Goal: Find specific page/section: Find specific page/section

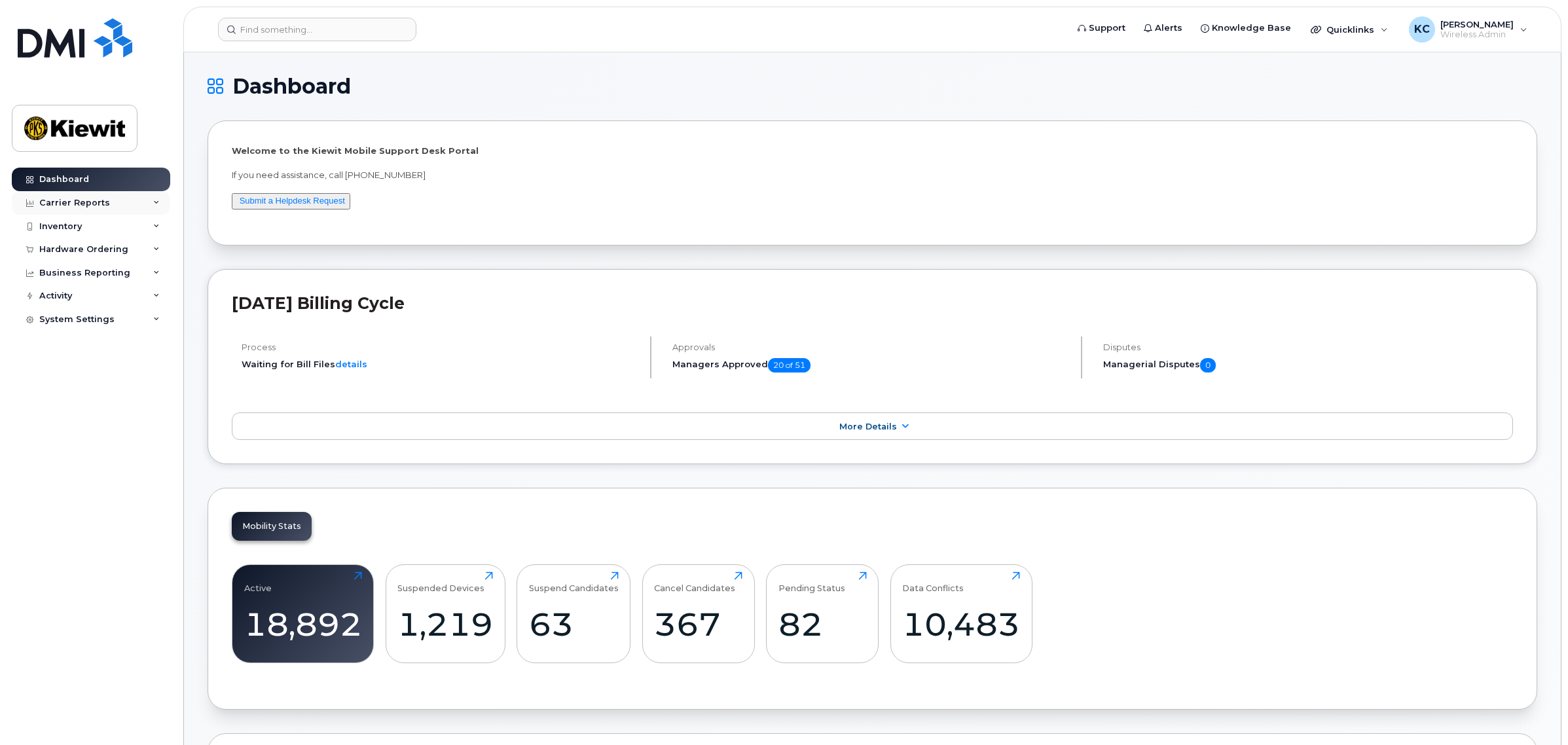
click at [63, 208] on div "Carrier Reports" at bounding box center [74, 203] width 70 height 11
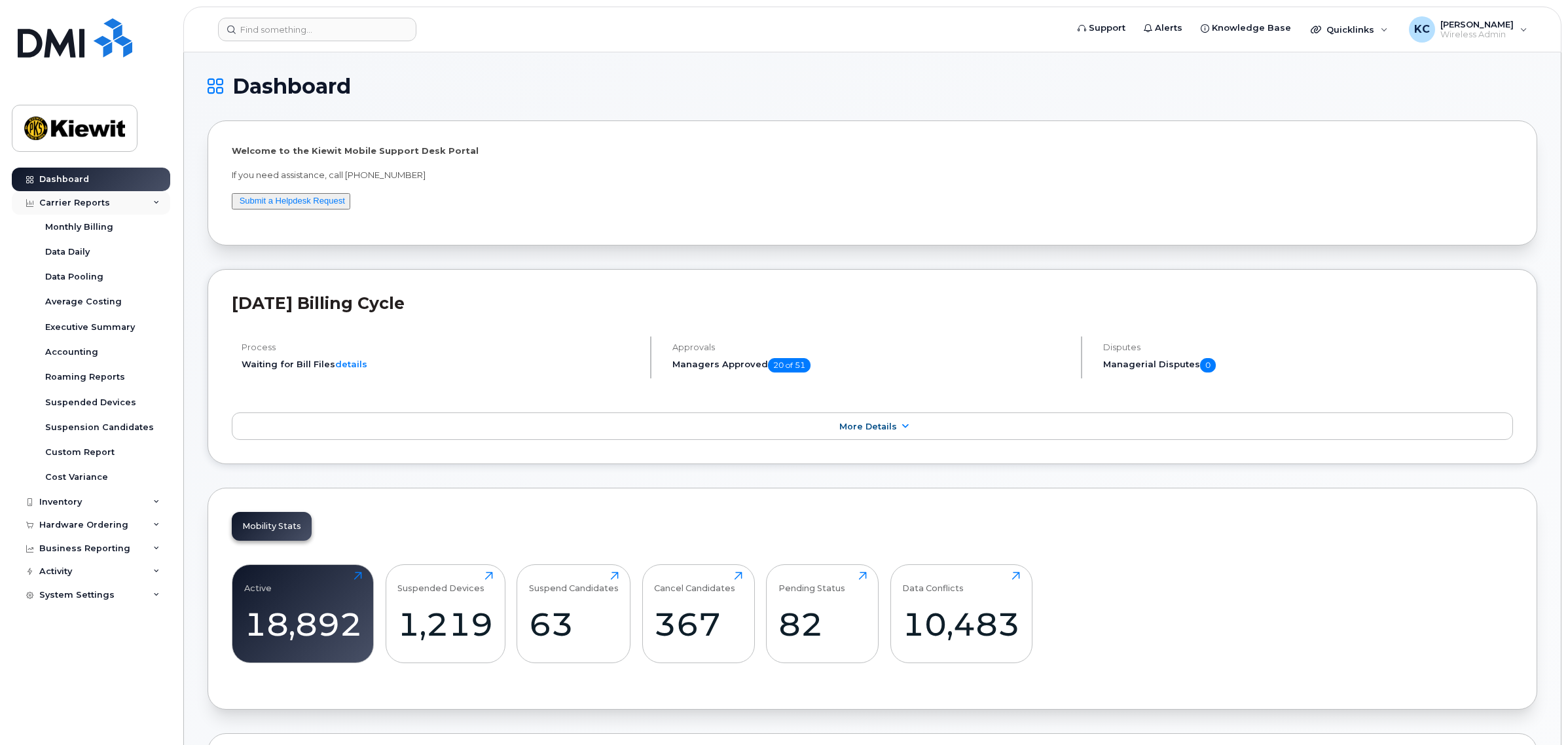
click at [73, 198] on div "Carrier Reports" at bounding box center [74, 203] width 70 height 11
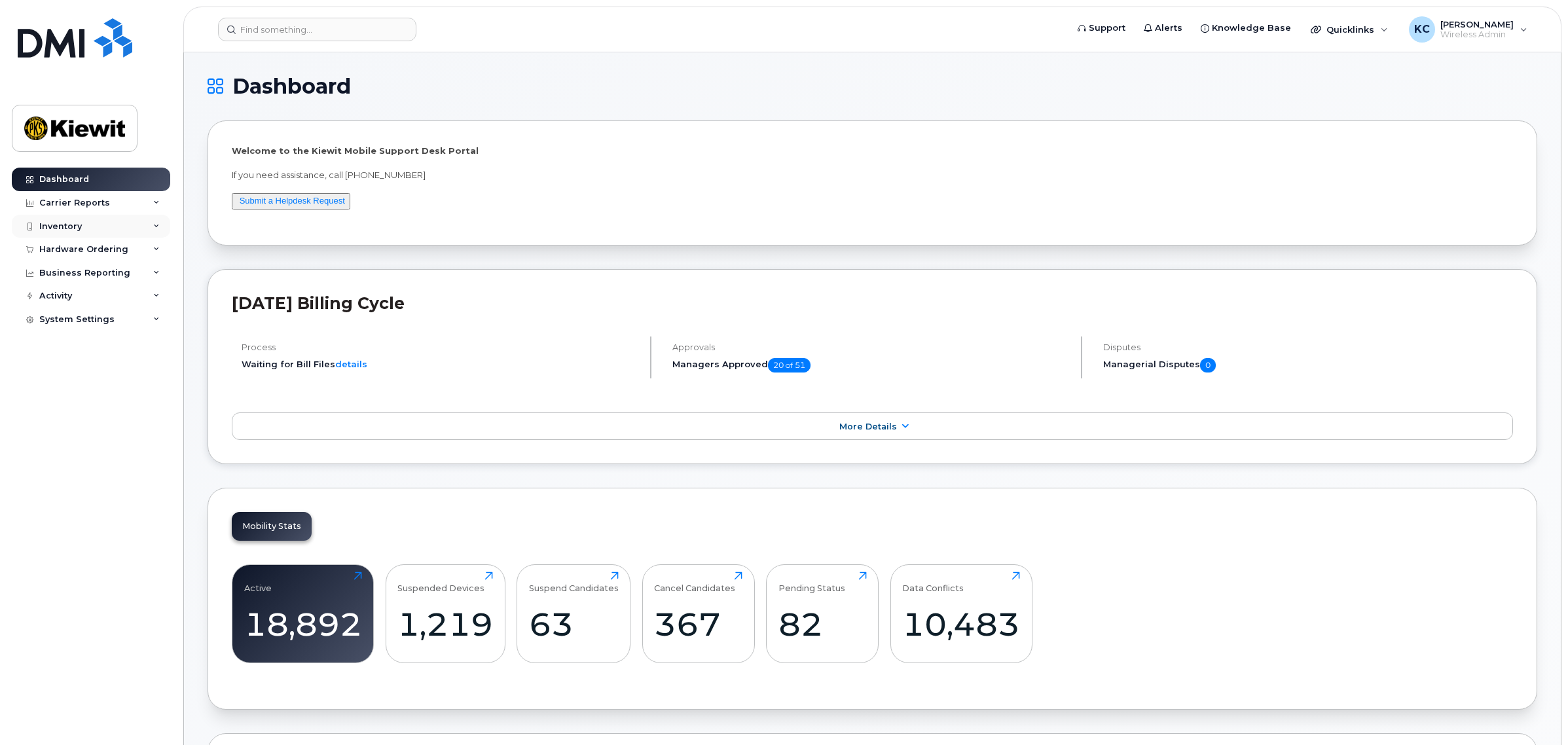
click at [66, 227] on div "Inventory" at bounding box center [60, 226] width 43 height 11
click at [80, 249] on div "Mobility Devices" at bounding box center [82, 250] width 74 height 12
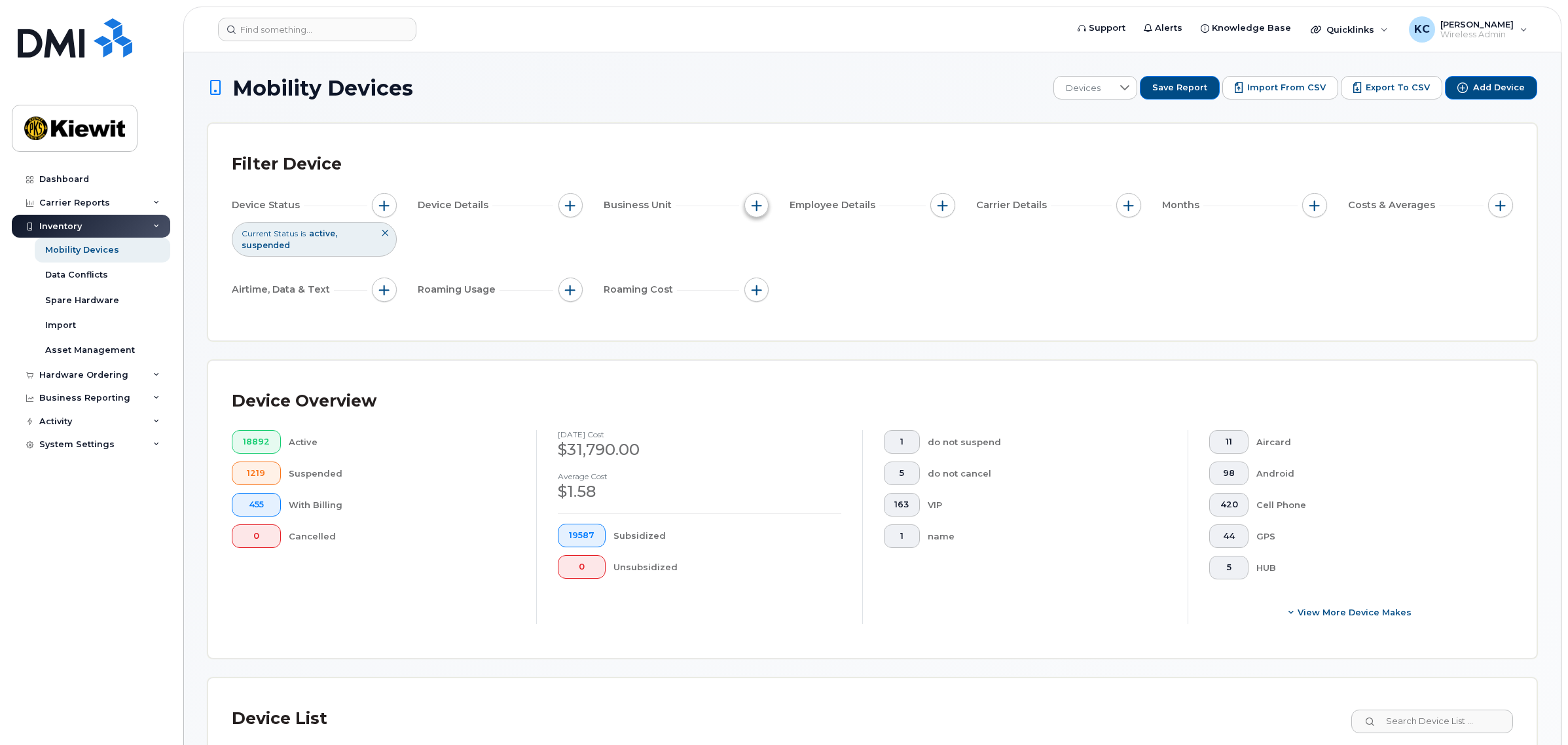
click at [753, 206] on span "button" at bounding box center [756, 205] width 11 height 11
click at [783, 308] on label "WBS Element" at bounding box center [804, 306] width 64 height 12
click at [765, 308] on input "WBS Element" at bounding box center [760, 306] width 11 height 11
checkbox input "true"
click at [816, 362] on input "text" at bounding box center [843, 362] width 114 height 12
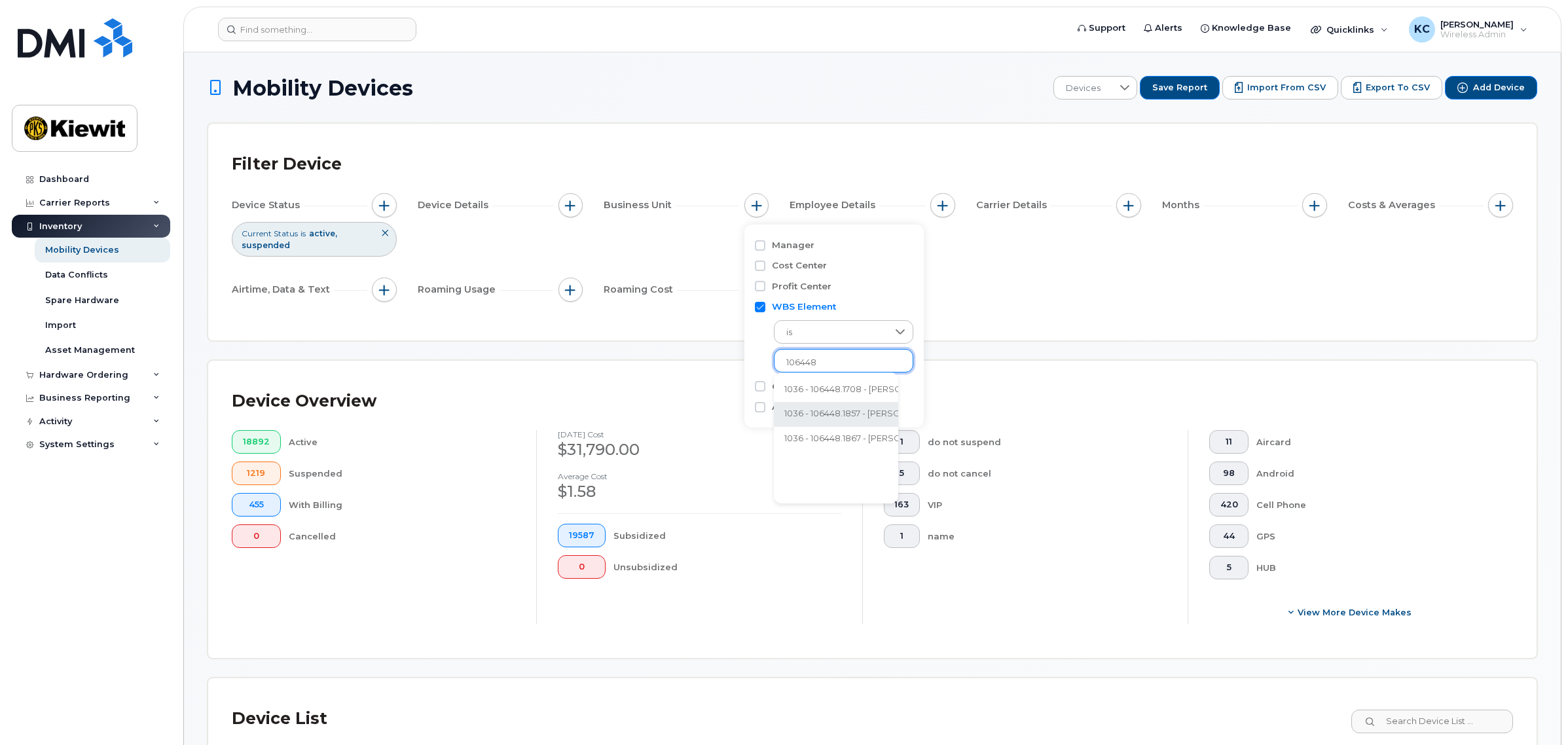
type input "106448"
click at [847, 411] on li "1036 - 106448.1857 - [PERSON_NAME] Infrastr West Co" at bounding box center [897, 414] width 246 height 24
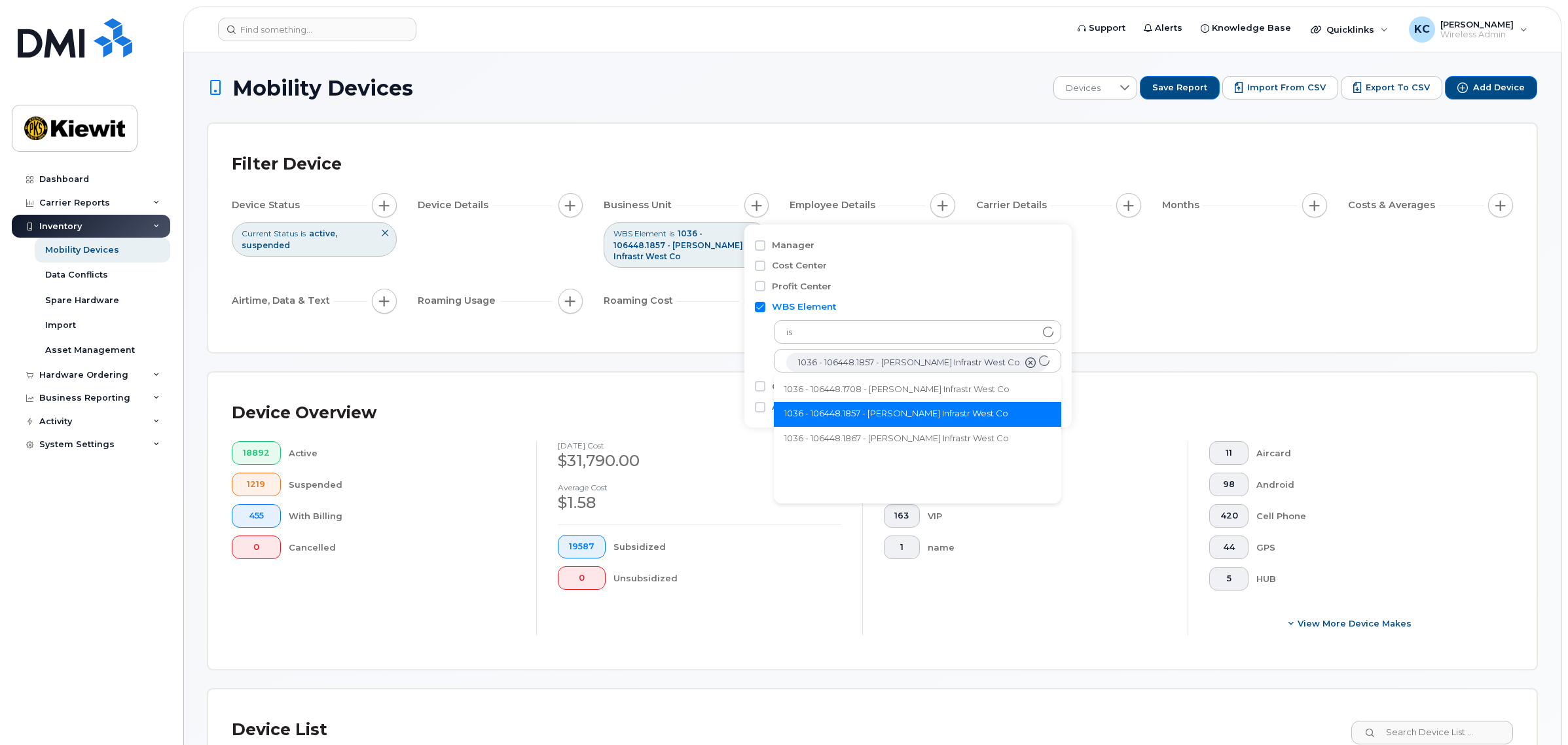
scroll to position [26, 0]
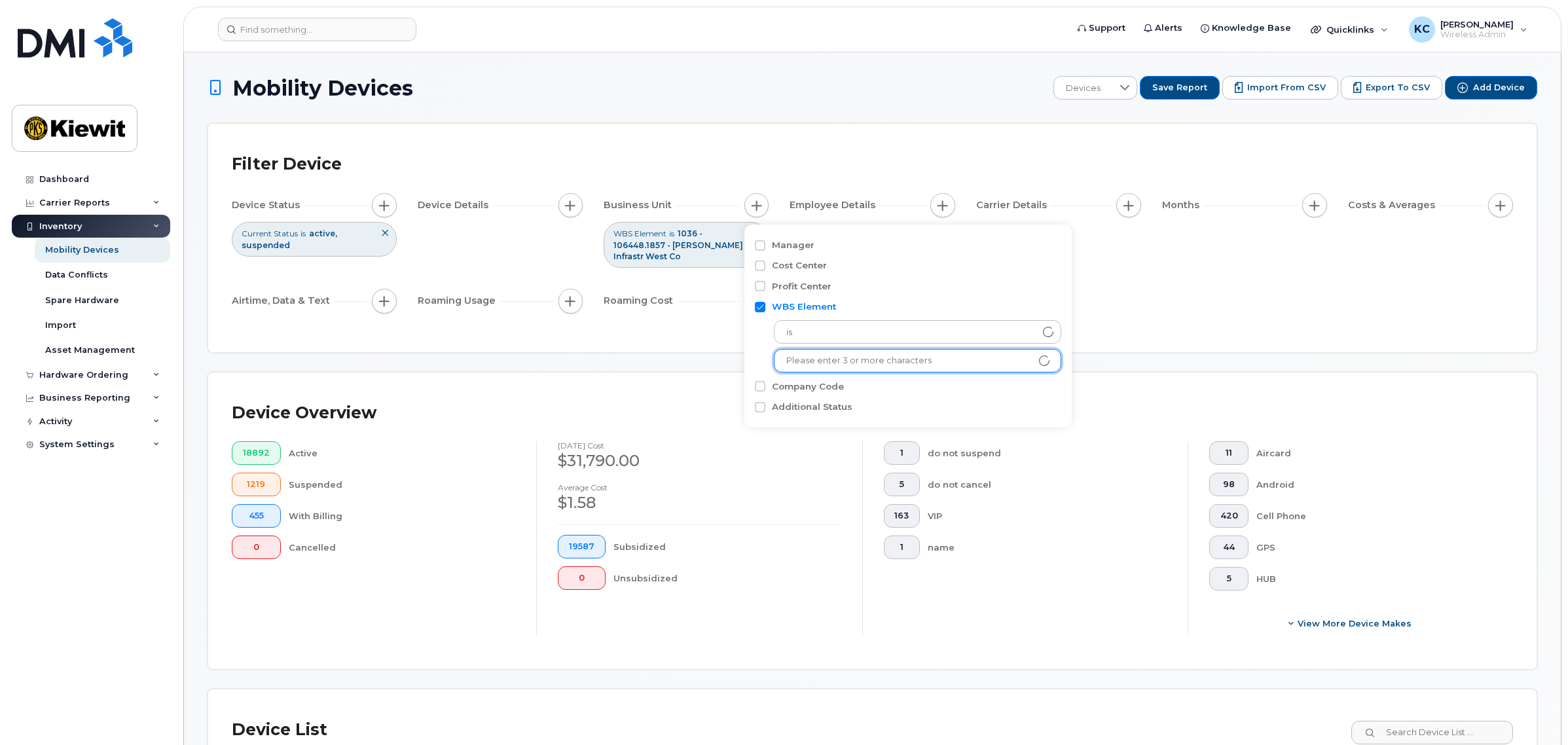
click at [1274, 283] on div "Device Status Current Status is active suspended Device Details Business Unit W…" at bounding box center [872, 255] width 1281 height 125
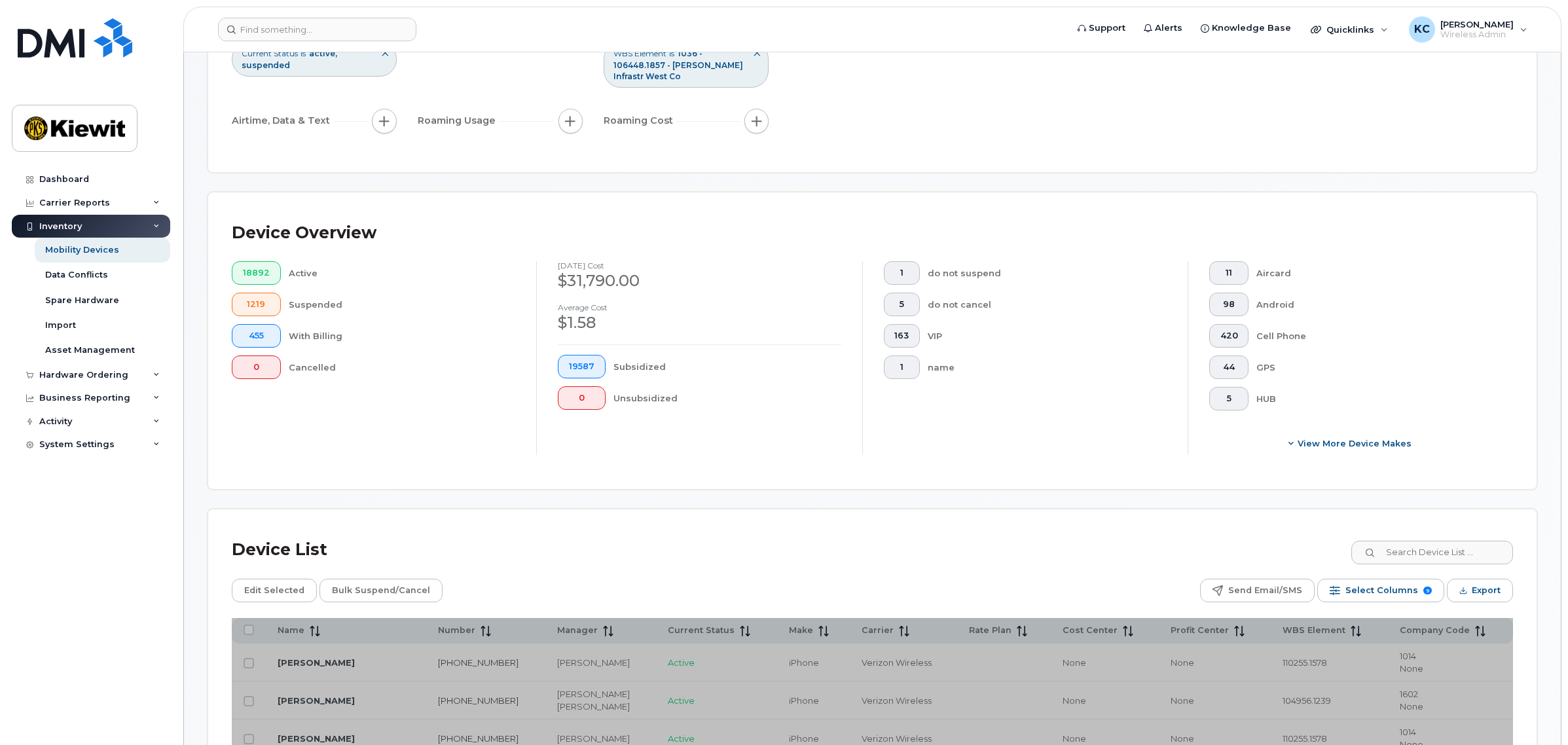
scroll to position [328, 0]
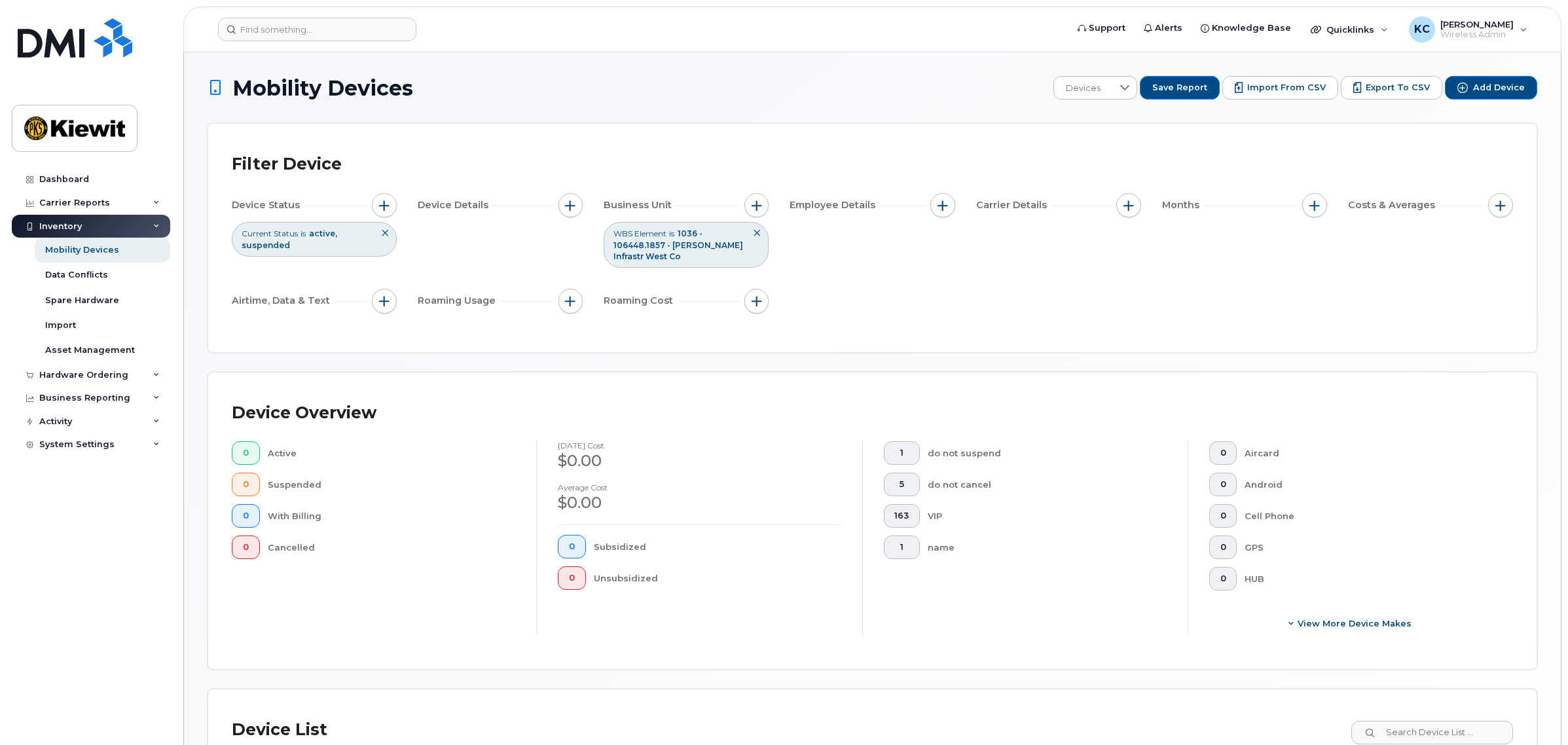
click at [763, 231] on button at bounding box center [756, 233] width 22 height 22
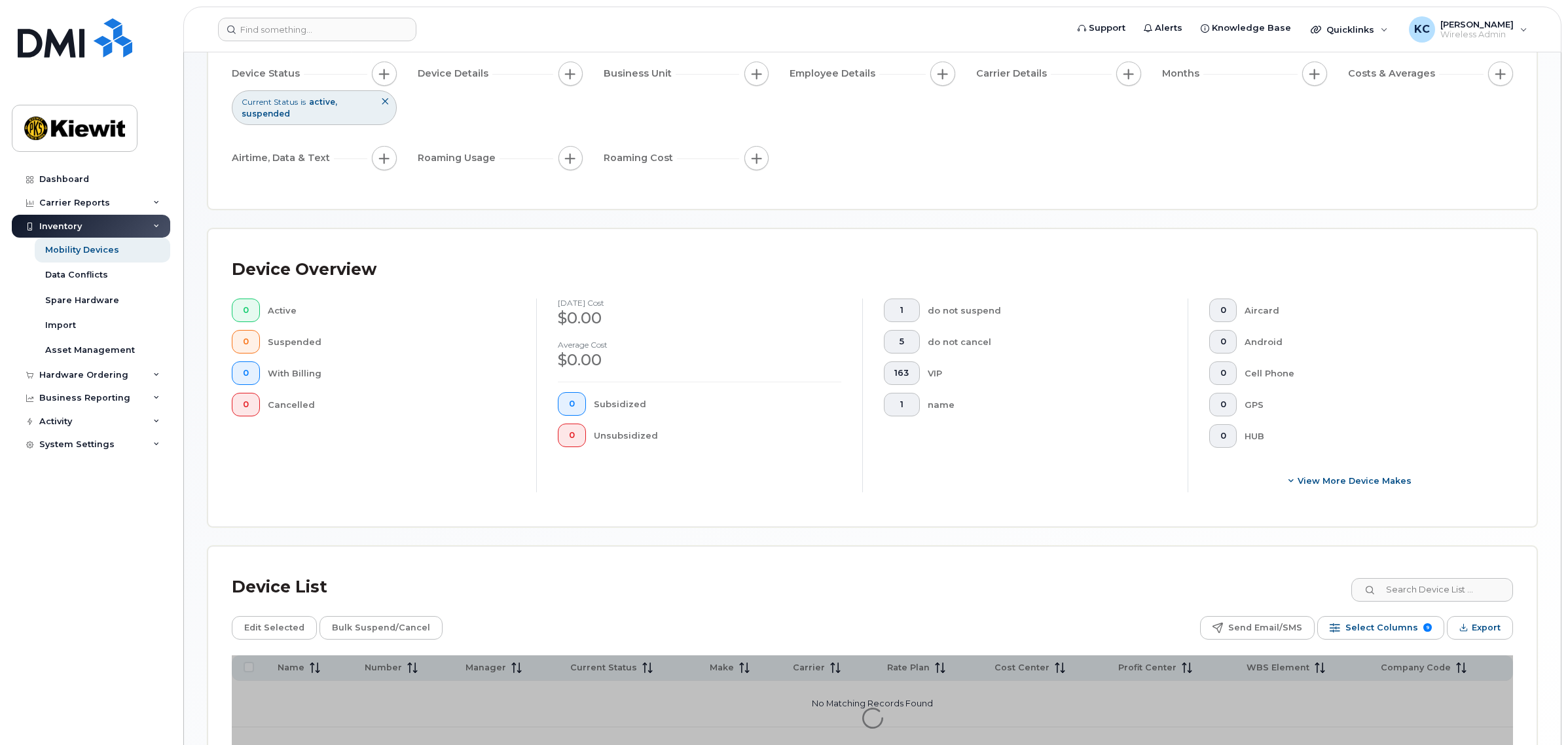
scroll to position [236, 0]
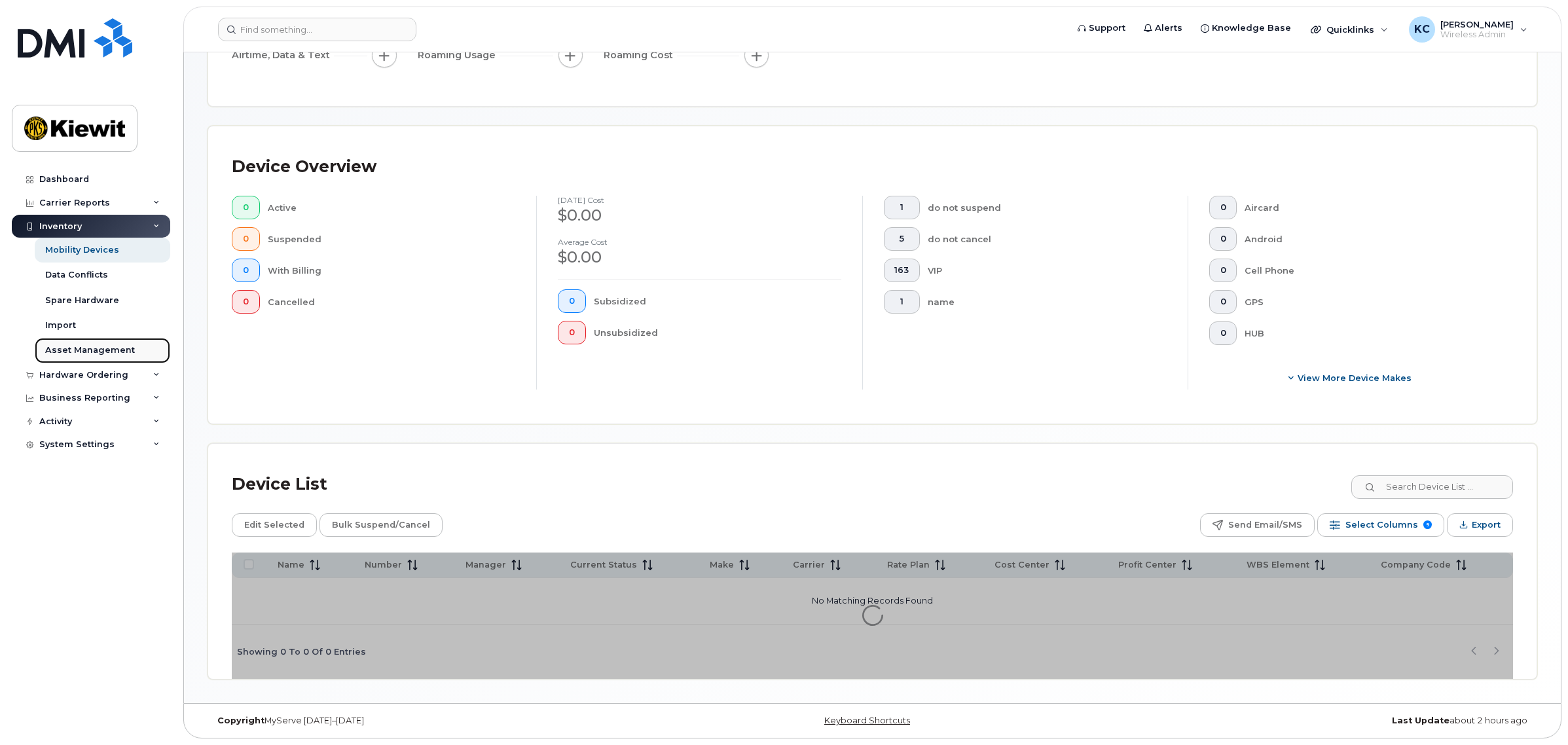
click at [111, 348] on div "Asset Management" at bounding box center [90, 350] width 90 height 12
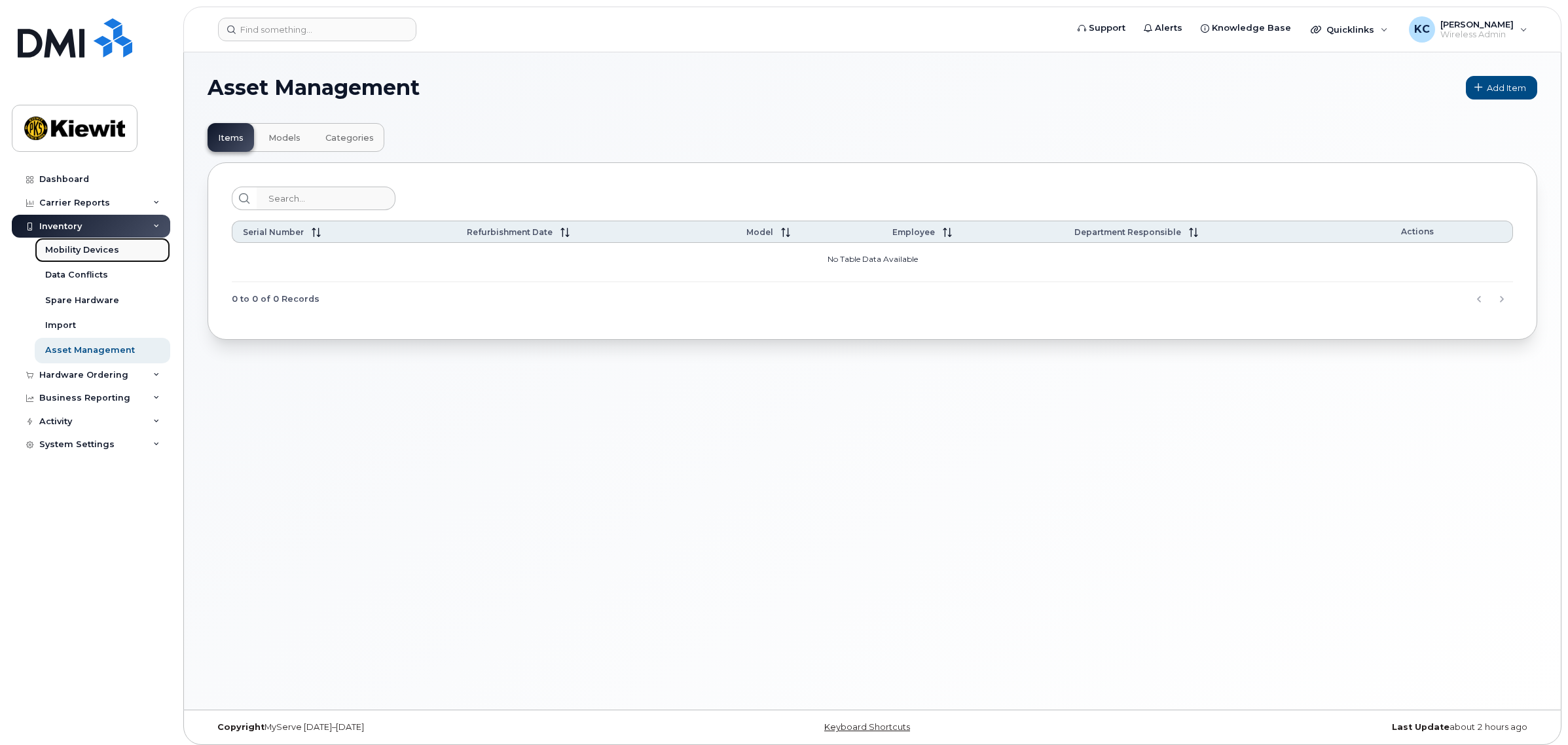
click at [96, 243] on link "Mobility Devices" at bounding box center [102, 250] width 135 height 25
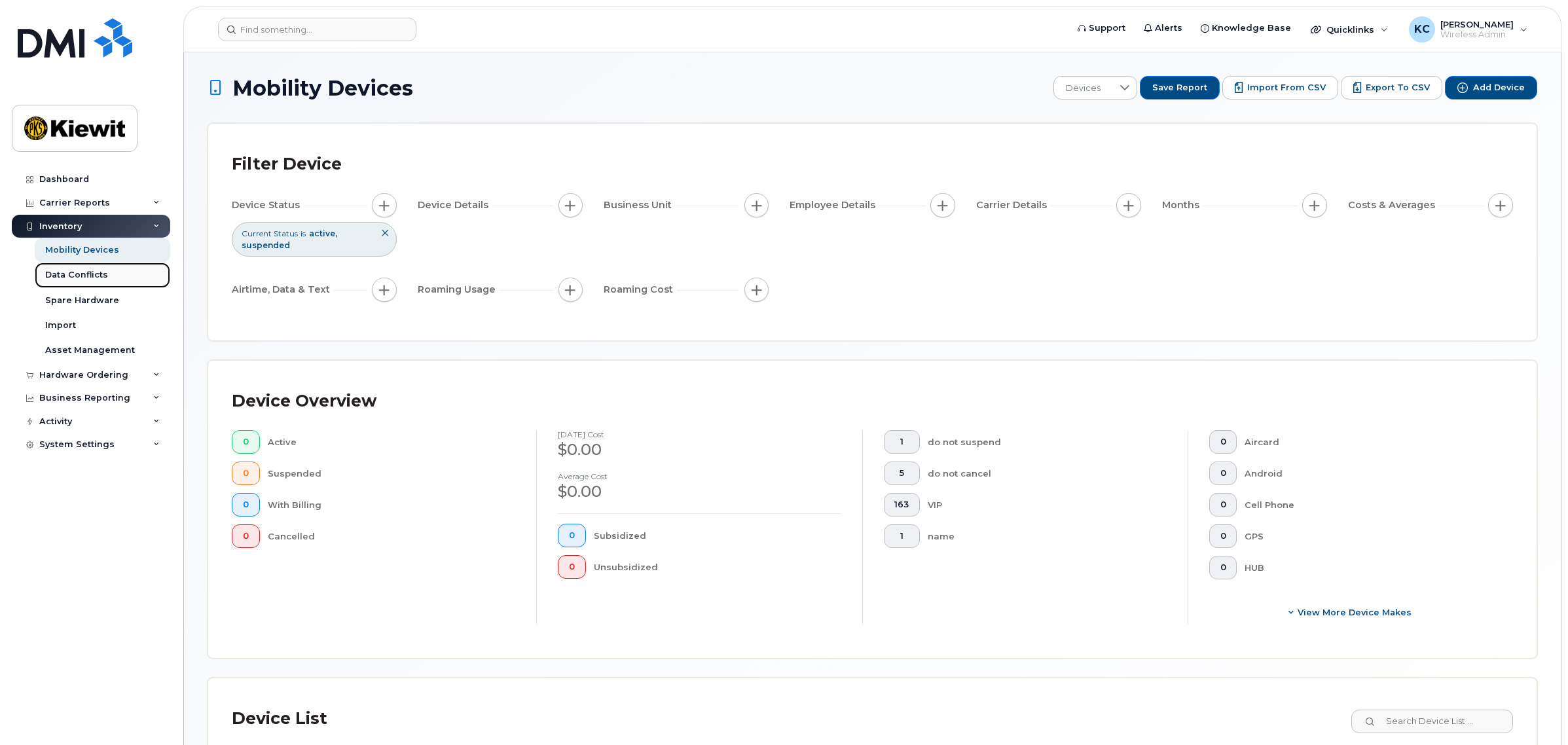
click at [86, 272] on div "Data Conflicts" at bounding box center [77, 275] width 63 height 12
